Goal: Check status: Check status

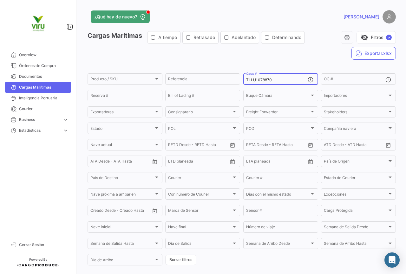
drag, startPoint x: 278, startPoint y: 79, endPoint x: 244, endPoint y: 81, distance: 34.3
click at [244, 81] on div "TLLU1078870 Carga #" at bounding box center [280, 78] width 75 height 12
paste input "CGMU697389"
type input "CGMU6973890"
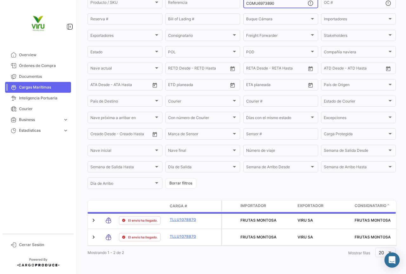
scroll to position [64, 0]
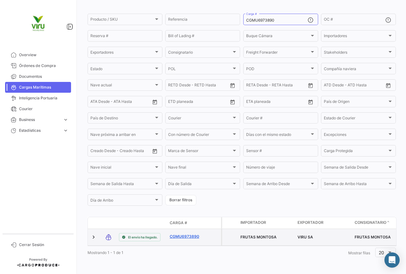
click at [185, 234] on link "CGMU6973890" at bounding box center [186, 237] width 33 height 6
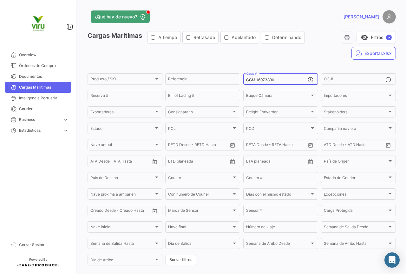
drag, startPoint x: 287, startPoint y: 80, endPoint x: 242, endPoint y: 81, distance: 45.4
click at [243, 81] on div "CGMU6973890 Carga #" at bounding box center [280, 78] width 75 height 12
paste input "9485"
type input "CGMU6994850"
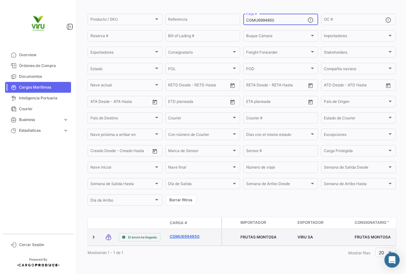
click at [196, 234] on link "CGMU6994850" at bounding box center [186, 237] width 33 height 6
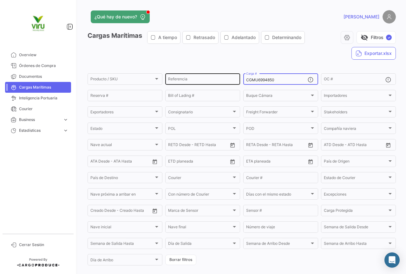
drag, startPoint x: 288, startPoint y: 81, endPoint x: 239, endPoint y: 80, distance: 49.8
click at [0, 0] on div "Producto / SKU Producto / SKU Referencia CGMU6994850 Carga # OC # Reserva # Bil…" at bounding box center [0, 0] width 0 height 0
paste input "MMAU1302627"
type input "MMAU1302627"
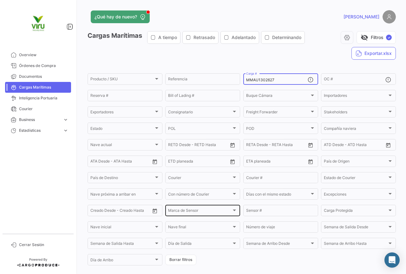
scroll to position [64, 0]
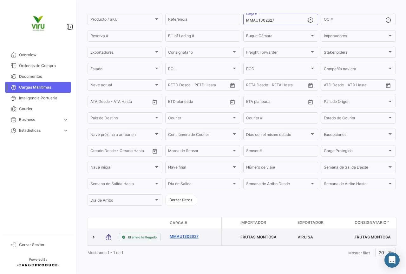
click at [196, 234] on link "MMAU1302627" at bounding box center [186, 237] width 33 height 6
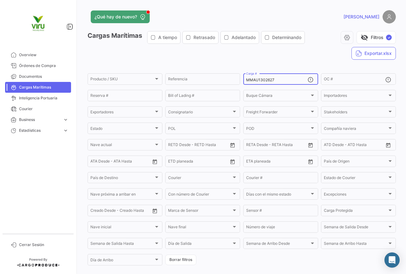
drag, startPoint x: 285, startPoint y: 79, endPoint x: 241, endPoint y: 80, distance: 43.8
click at [241, 80] on form "Producto / SKU Producto / SKU Referencia MMAU1302627 Carga # OC # Reserva # Bil…" at bounding box center [242, 169] width 308 height 194
paste input "CGMU6903505"
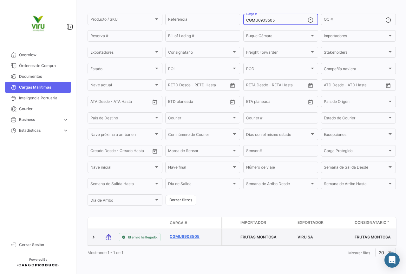
type input "CGMU6903505"
click at [189, 234] on link "CGMU6903505" at bounding box center [186, 237] width 33 height 6
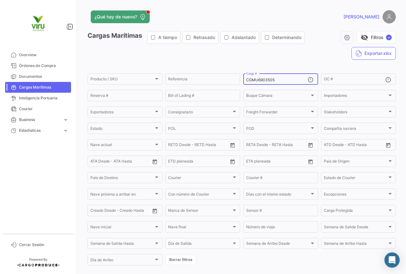
drag, startPoint x: 287, startPoint y: 78, endPoint x: 242, endPoint y: 79, distance: 45.7
click at [243, 79] on div "CGMU6903505 Carga #" at bounding box center [280, 78] width 75 height 12
paste input "TLLU1078930"
type input "TLLU1078930"
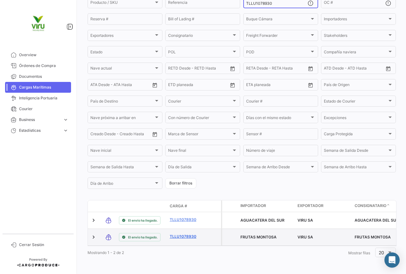
click at [184, 234] on link "TLLU1078930" at bounding box center [186, 237] width 33 height 6
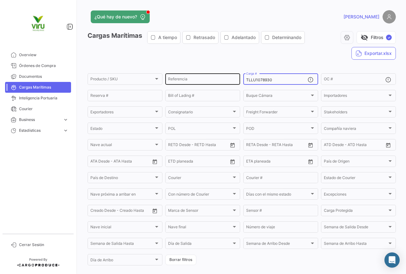
drag, startPoint x: 278, startPoint y: 82, endPoint x: 230, endPoint y: 77, distance: 48.1
click at [0, 0] on div "Producto / SKU Producto / SKU Referencia TLLU1078930 Carga # OC # Reserva # Bil…" at bounding box center [0, 0] width 0 height 0
paste input "9691"
type input "TLLU1079691"
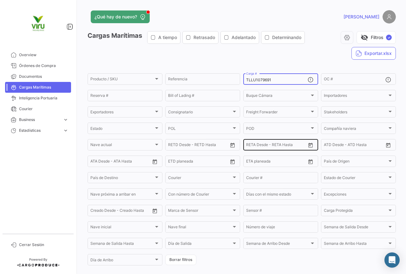
scroll to position [64, 0]
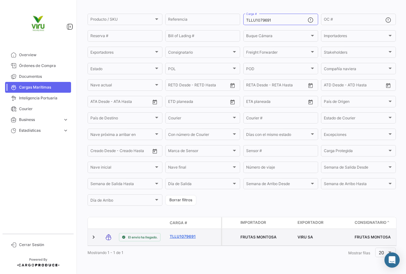
click at [179, 234] on link "TLLU1079691" at bounding box center [186, 237] width 33 height 6
